Goal: Task Accomplishment & Management: Use online tool/utility

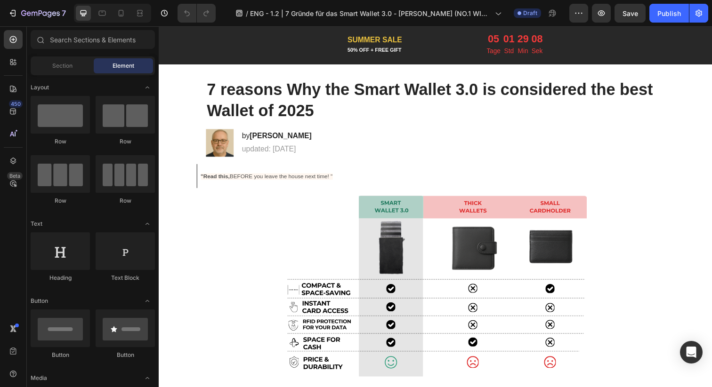
scroll to position [41, 0]
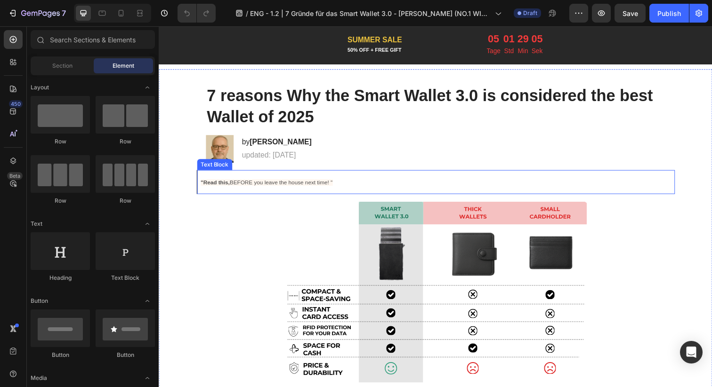
click at [284, 181] on p ""Read this, BEFORE you leave the house next time! "" at bounding box center [441, 185] width 480 height 17
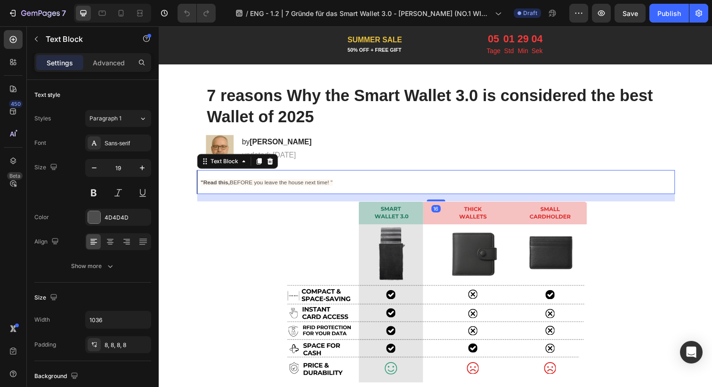
click at [284, 186] on span ""Read this, BEFORE you leave the house next time! "" at bounding box center [268, 186] width 135 height 7
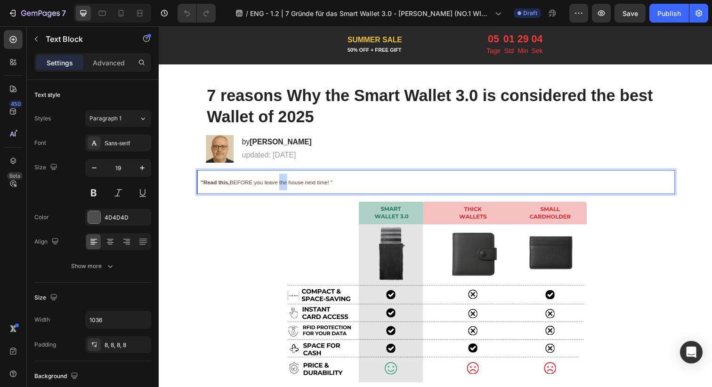
click at [284, 186] on span ""Read this, BEFORE you leave the house next time! "" at bounding box center [268, 186] width 135 height 7
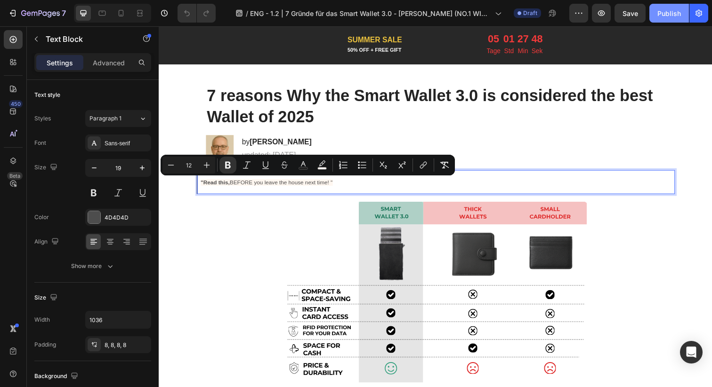
click at [659, 13] on div "Publish" at bounding box center [669, 13] width 24 height 10
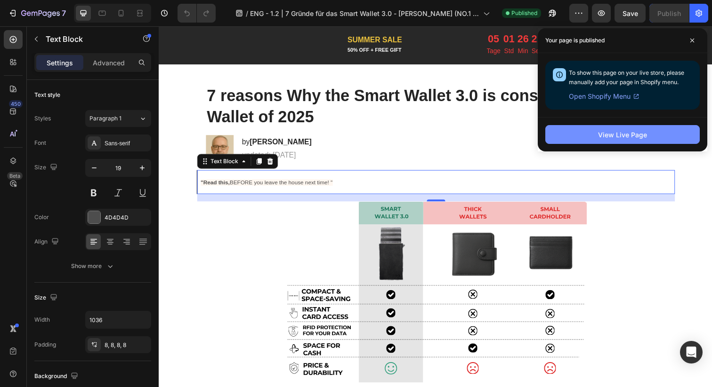
click at [629, 139] on div "View Live Page" at bounding box center [622, 135] width 49 height 10
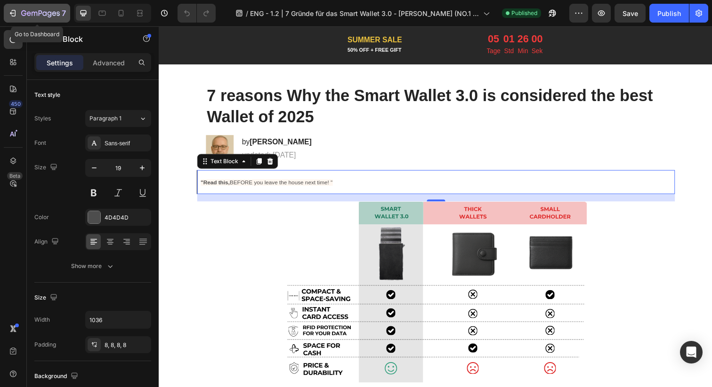
click at [26, 10] on icon "button" at bounding box center [40, 14] width 39 height 8
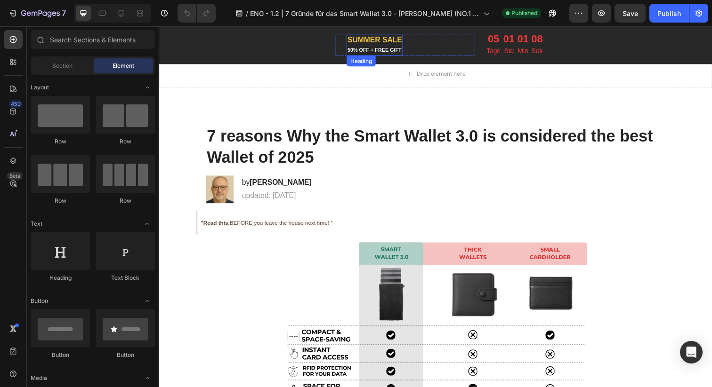
click at [382, 39] on span "SUMMER SALE" at bounding box center [379, 40] width 56 height 8
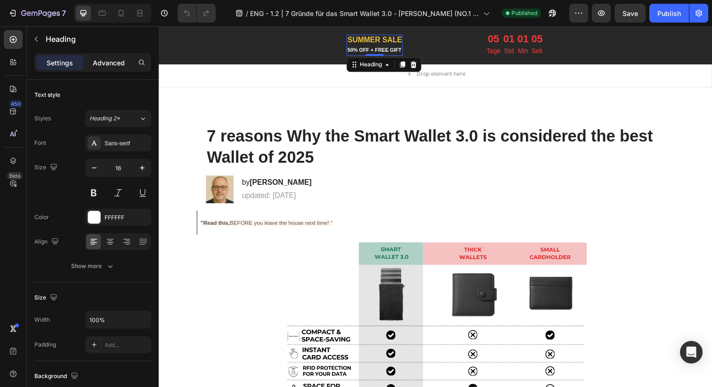
click at [127, 67] on div "Advanced" at bounding box center [108, 62] width 47 height 15
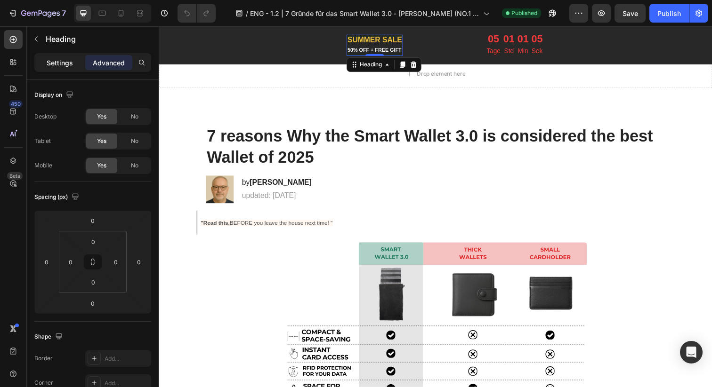
click at [65, 56] on div "Settings" at bounding box center [59, 62] width 47 height 15
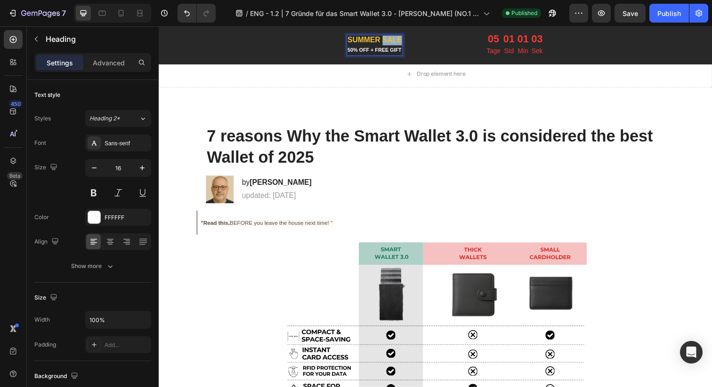
click at [385, 43] on span "SUMMER SALE" at bounding box center [379, 40] width 56 height 8
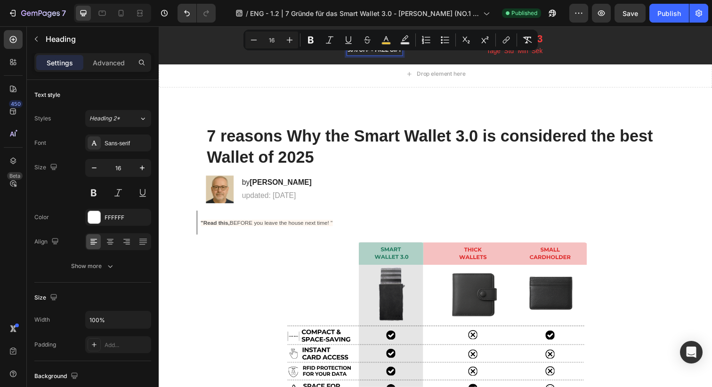
click at [379, 57] on div "SUMMER SALE 50% OFF + FREE GIFT Heading 0 Countdown is run out of time (this on…" at bounding box center [323, 45] width 315 height 27
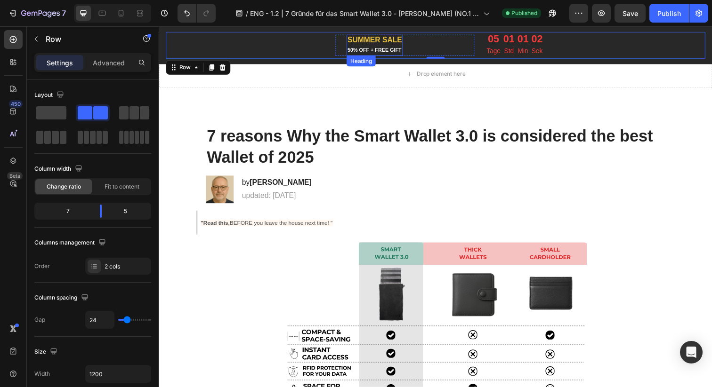
click at [383, 40] on span "SUMMER SALE" at bounding box center [379, 40] width 56 height 8
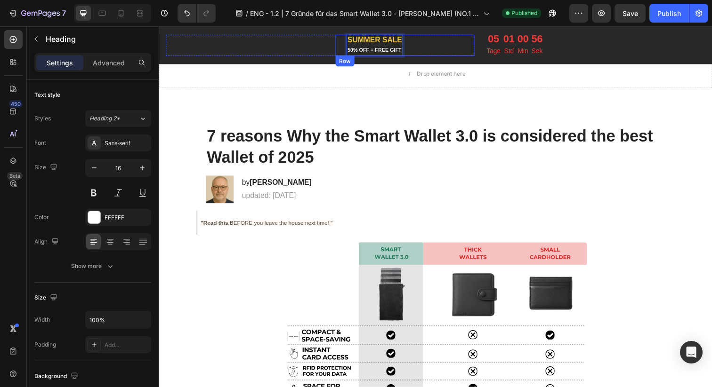
click at [493, 47] on p "Tage" at bounding box center [500, 52] width 14 height 12
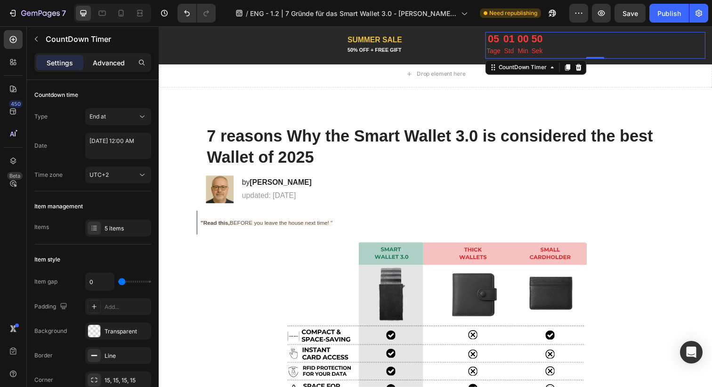
click at [103, 58] on p "Advanced" at bounding box center [109, 63] width 32 height 10
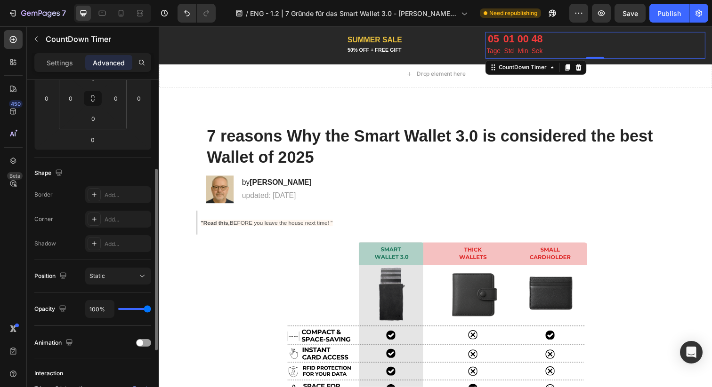
scroll to position [280, 0]
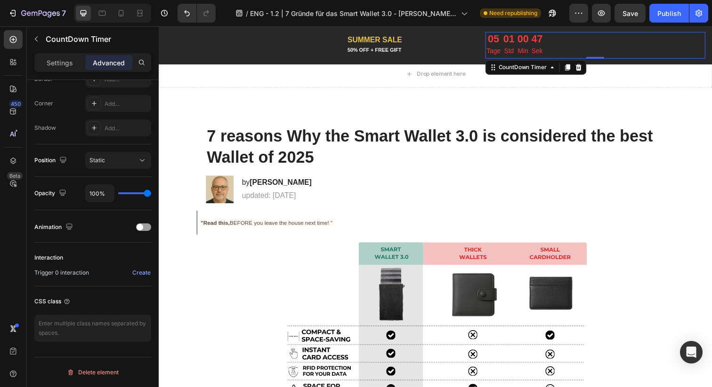
click at [496, 51] on p "Tage" at bounding box center [500, 52] width 14 height 12
click at [496, 56] on p "Tage" at bounding box center [500, 52] width 14 height 12
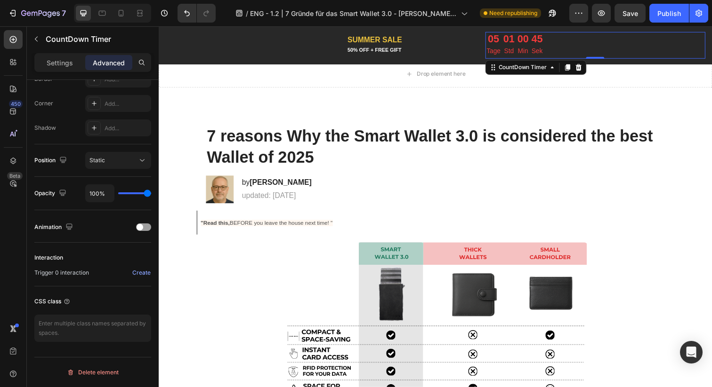
click at [496, 56] on p "Tage" at bounding box center [500, 52] width 14 height 12
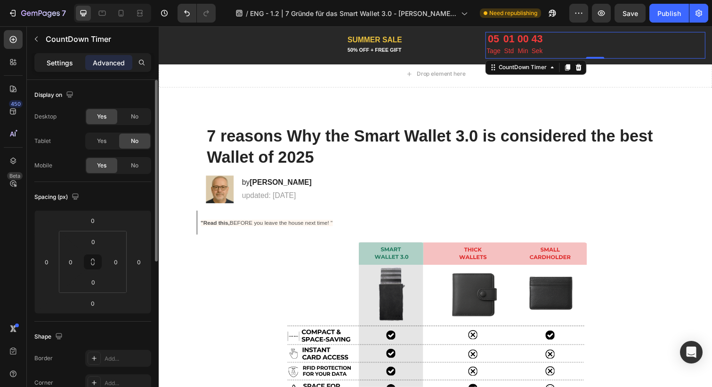
click at [59, 62] on p "Settings" at bounding box center [60, 63] width 26 height 10
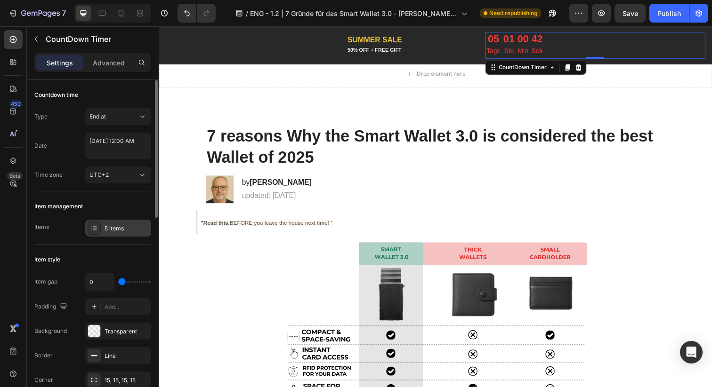
click at [124, 230] on div "5 items" at bounding box center [126, 228] width 44 height 8
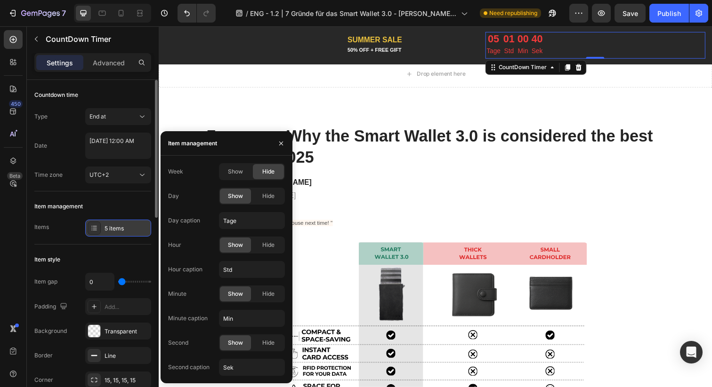
click at [124, 230] on div "5 items" at bounding box center [126, 228] width 44 height 8
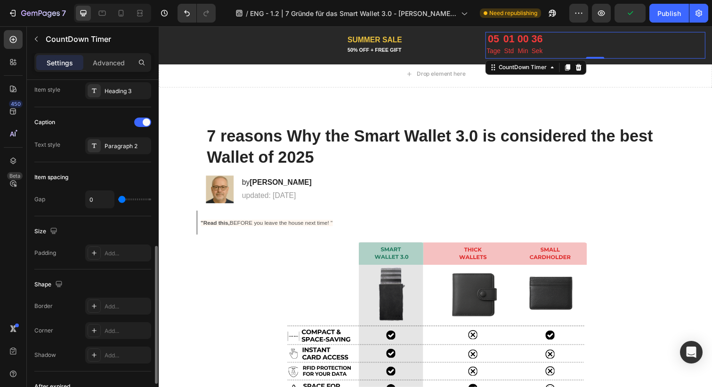
scroll to position [400, 0]
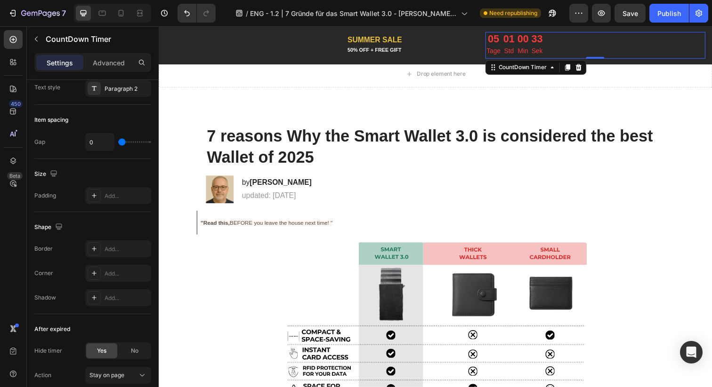
click at [502, 49] on p "Tage" at bounding box center [500, 52] width 14 height 12
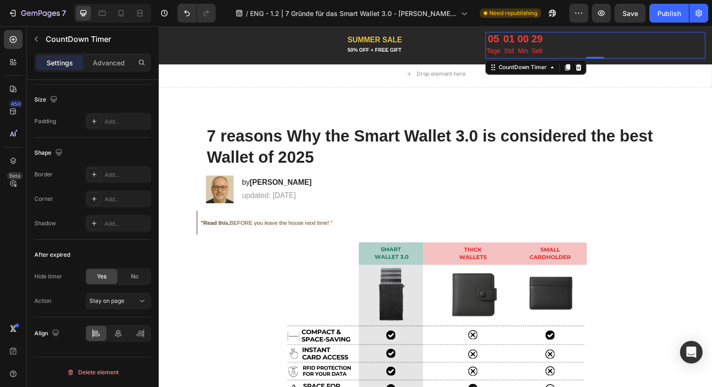
scroll to position [0, 0]
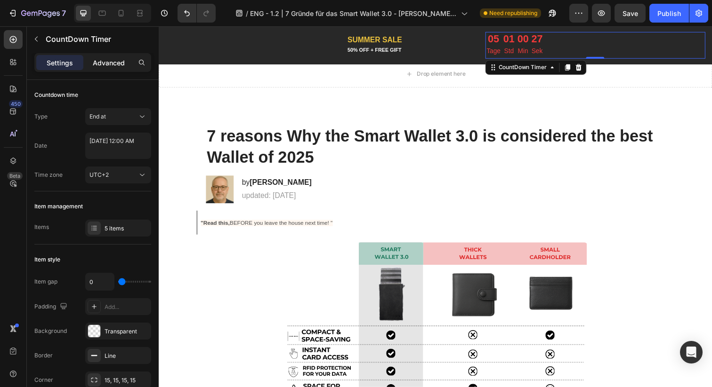
click at [114, 61] on p "Advanced" at bounding box center [109, 63] width 32 height 10
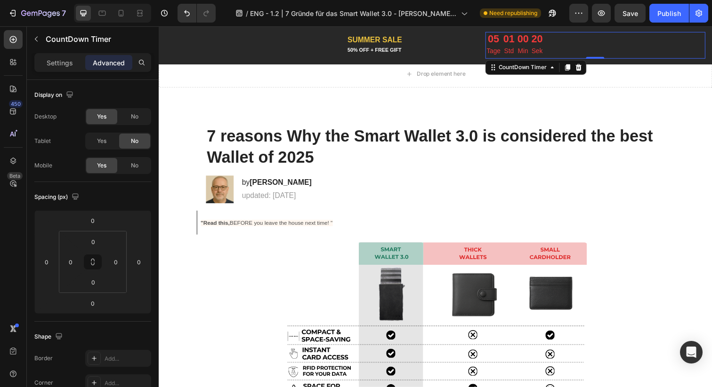
click at [495, 55] on p "Tage" at bounding box center [500, 52] width 14 height 12
click at [515, 68] on div "CountDown Timer" at bounding box center [530, 68] width 53 height 8
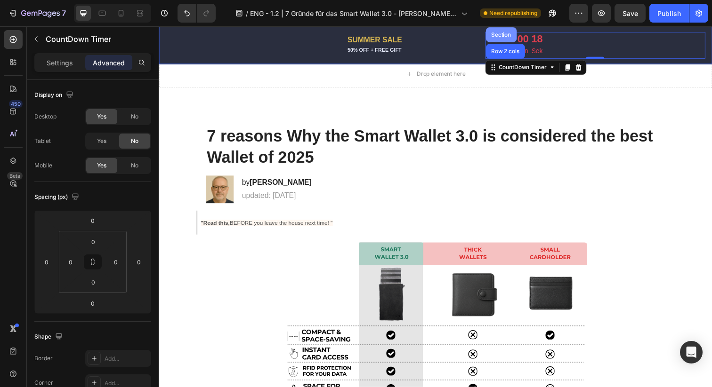
click at [507, 38] on div "Section" at bounding box center [508, 34] width 32 height 15
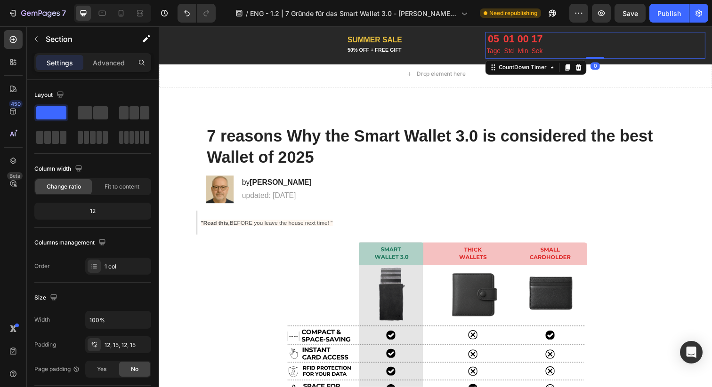
click at [512, 51] on p "Std" at bounding box center [515, 52] width 11 height 12
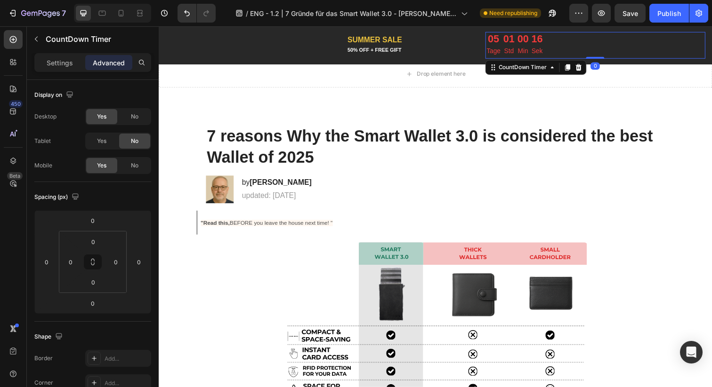
click at [510, 50] on p "Std" at bounding box center [515, 52] width 11 height 12
click at [510, 61] on div "CountDown Timer" at bounding box center [543, 68] width 103 height 15
click at [511, 66] on div "CountDown Timer" at bounding box center [530, 68] width 53 height 8
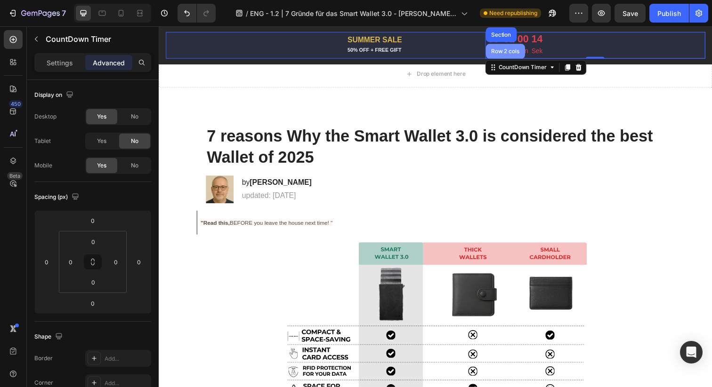
click at [508, 56] on div "Row 2 cols" at bounding box center [512, 51] width 40 height 15
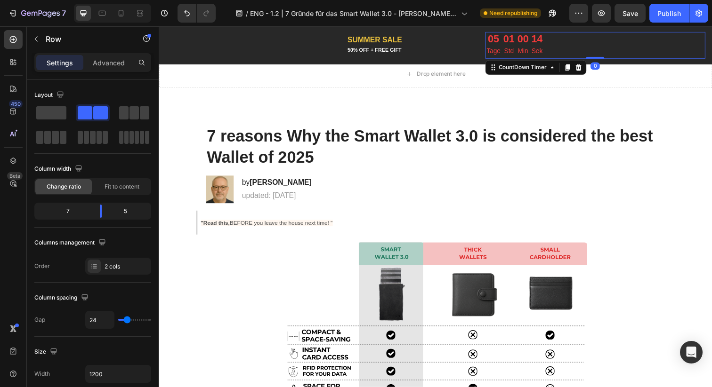
click at [510, 45] on div "01" at bounding box center [515, 39] width 11 height 12
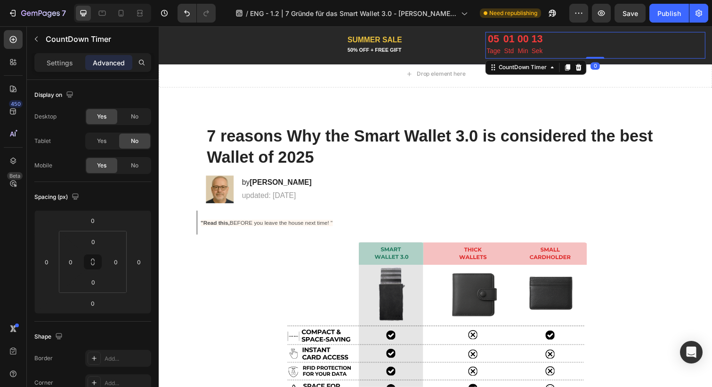
click at [510, 53] on p "Std" at bounding box center [515, 52] width 11 height 12
click at [67, 69] on div "Settings" at bounding box center [59, 62] width 47 height 15
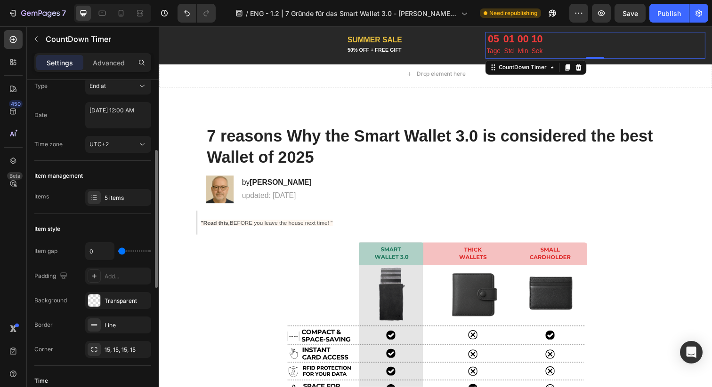
scroll to position [72, 0]
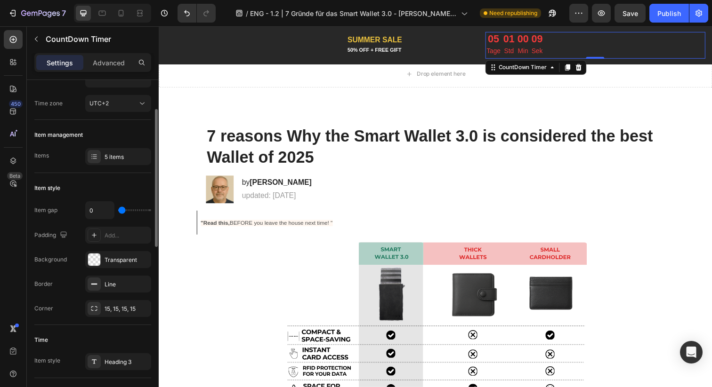
click at [127, 160] on div "5 items" at bounding box center [126, 157] width 44 height 8
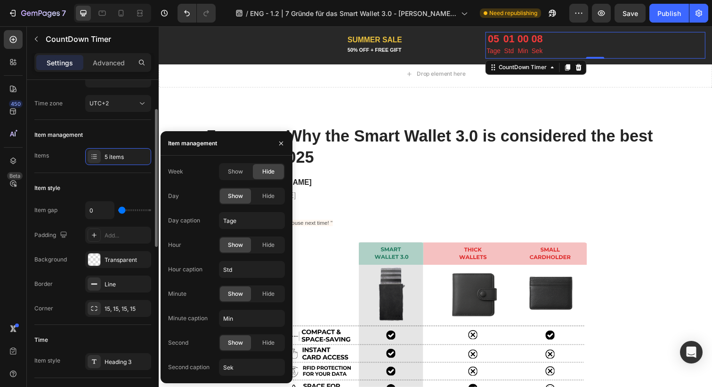
click at [127, 160] on div "5 items" at bounding box center [126, 157] width 44 height 8
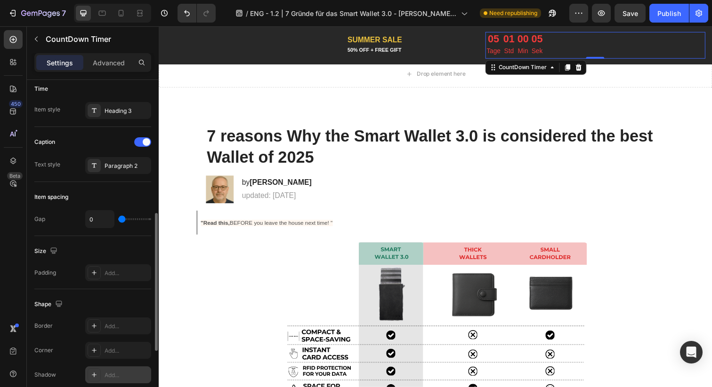
scroll to position [474, 0]
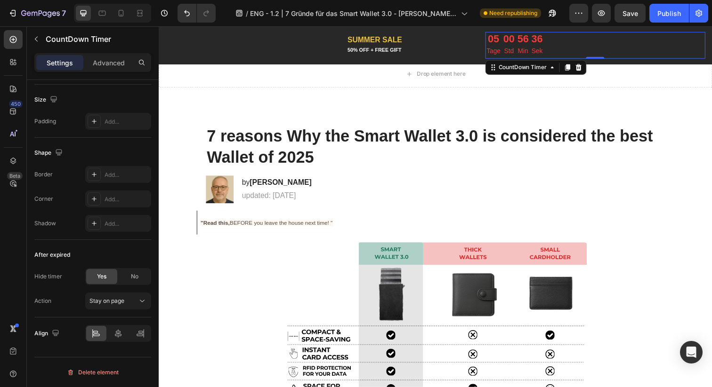
click at [503, 45] on div "05" at bounding box center [500, 39] width 14 height 12
click at [500, 53] on p "Tage" at bounding box center [500, 52] width 14 height 12
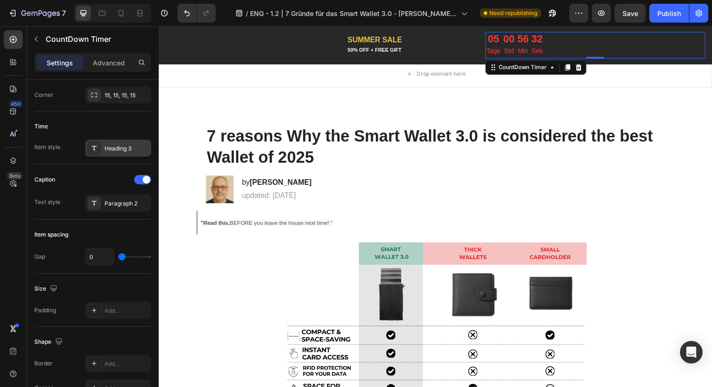
scroll to position [0, 0]
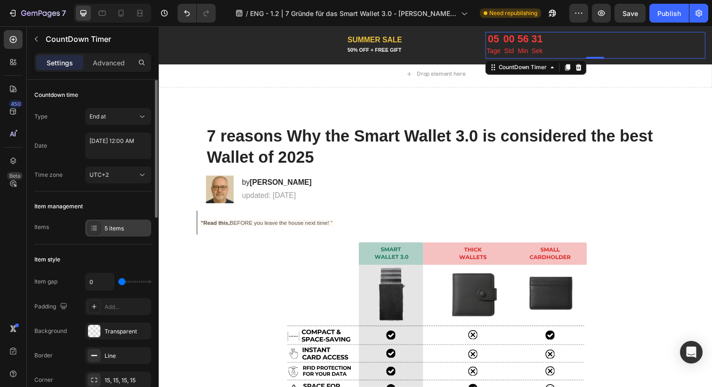
click at [94, 227] on icon at bounding box center [94, 228] width 8 height 8
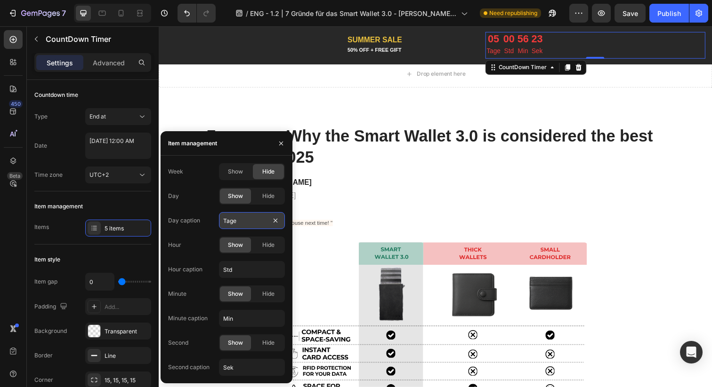
drag, startPoint x: 256, startPoint y: 223, endPoint x: 230, endPoint y: 219, distance: 26.2
click at [230, 219] on input "Tage" at bounding box center [252, 220] width 66 height 17
type input "Days"
click at [232, 266] on input "Std" at bounding box center [252, 269] width 66 height 17
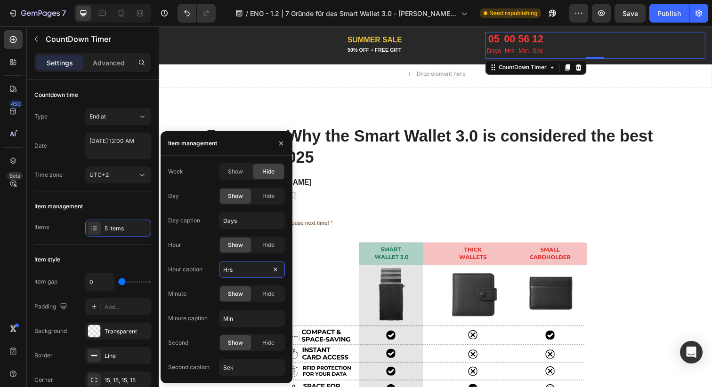
type input "Hrs"
click at [232, 271] on input "Hrs" at bounding box center [252, 269] width 66 height 17
click at [253, 316] on input "Min" at bounding box center [252, 318] width 66 height 17
click at [245, 364] on input "Sek" at bounding box center [252, 367] width 66 height 17
click at [245, 361] on input "Sek" at bounding box center [252, 367] width 66 height 17
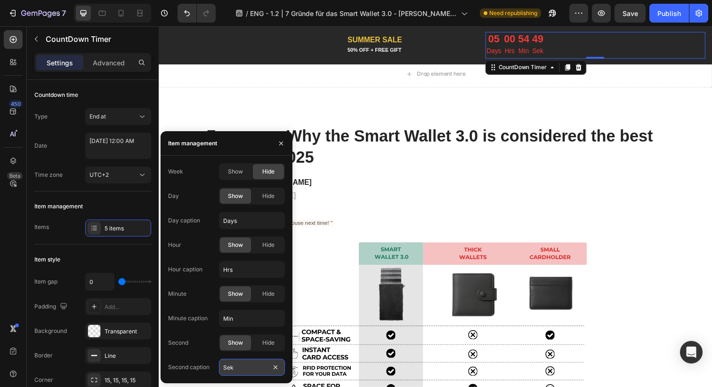
click at [244, 372] on input "Sek" at bounding box center [252, 367] width 66 height 17
type input "Sec"
click at [654, 15] on button "Publish" at bounding box center [669, 13] width 40 height 19
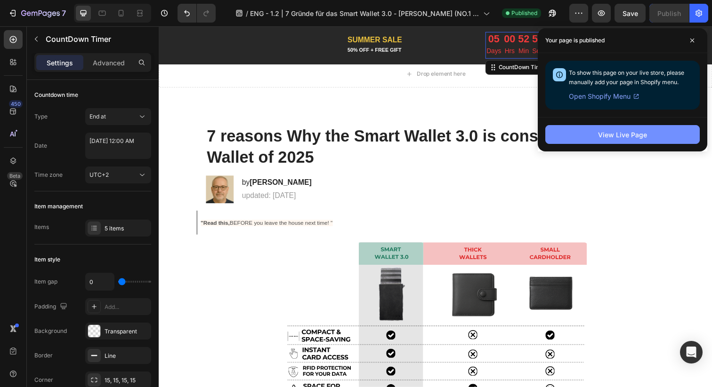
click at [597, 131] on button "View Live Page" at bounding box center [622, 134] width 154 height 19
